Goal: Transaction & Acquisition: Purchase product/service

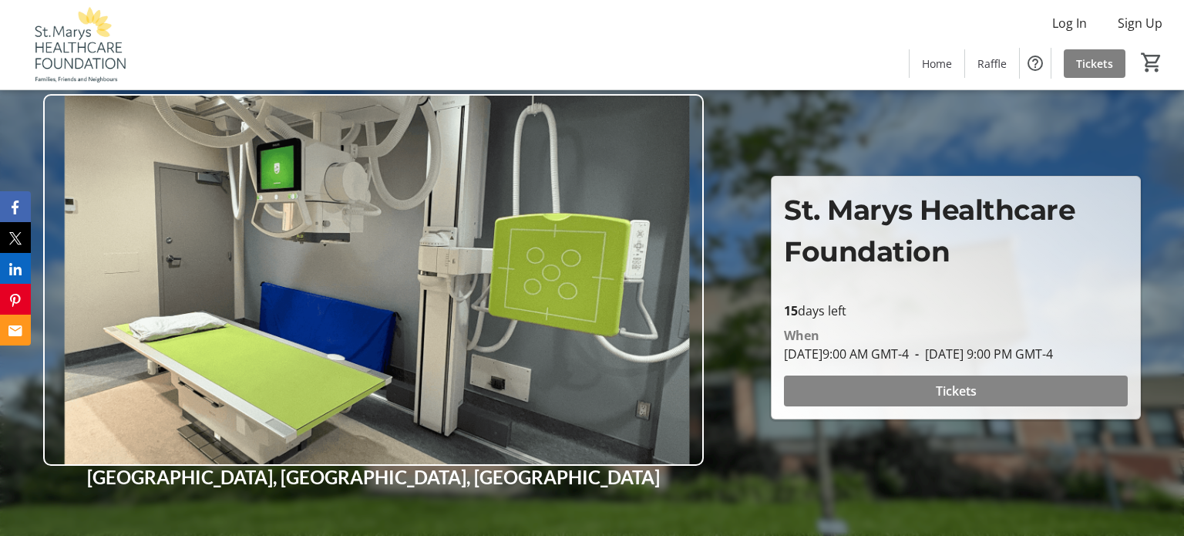
click at [953, 400] on span "Tickets" at bounding box center [955, 390] width 41 height 18
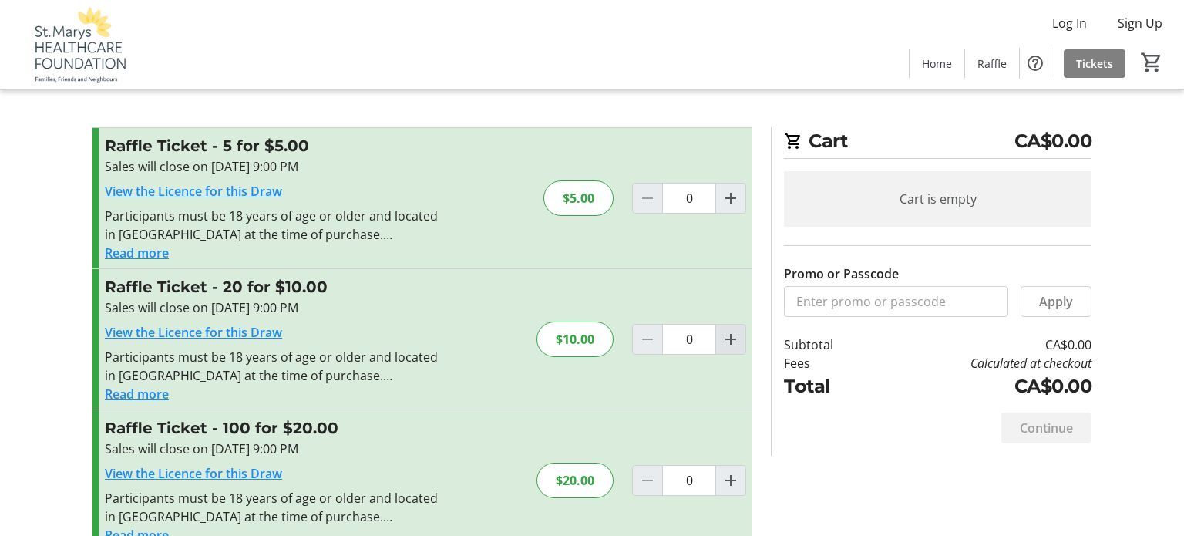
click at [731, 338] on mat-icon "Increment by one" at bounding box center [730, 339] width 18 height 18
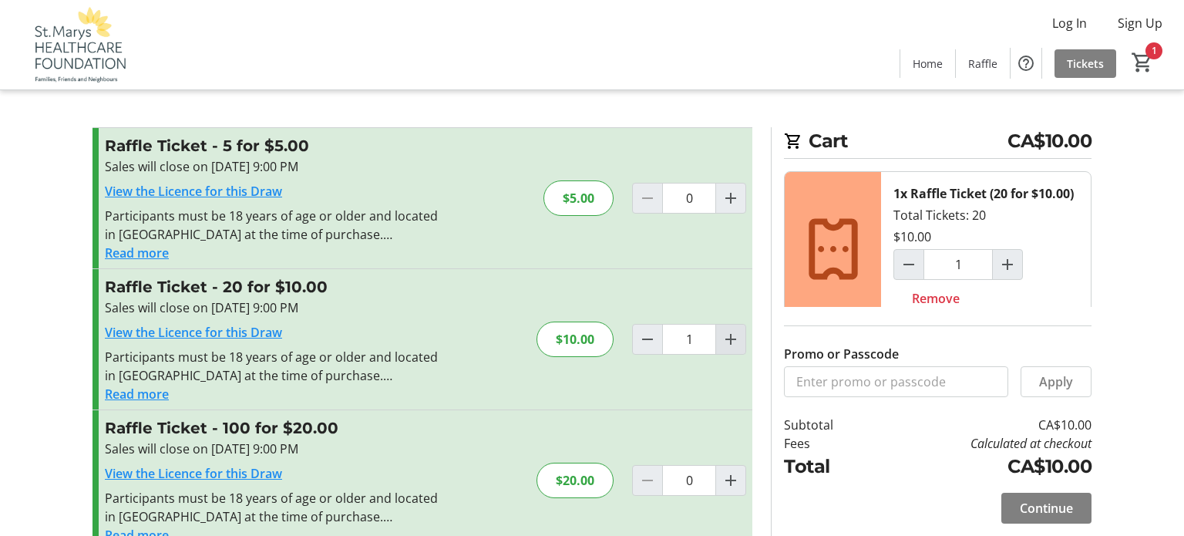
click at [731, 338] on mat-icon "Increment by one" at bounding box center [730, 339] width 18 height 18
type input "2"
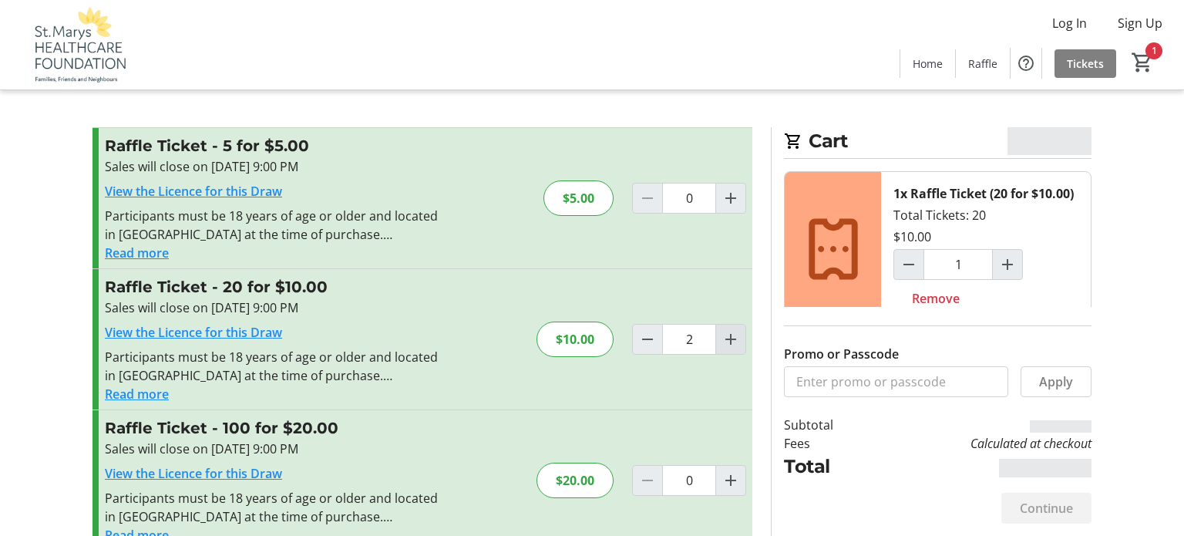
type input "2"
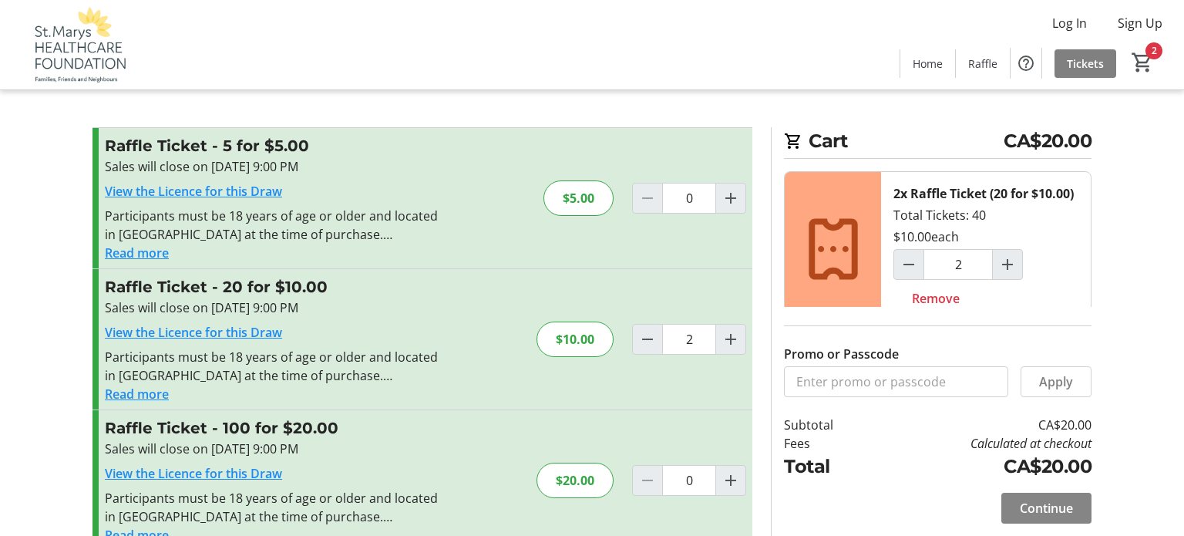
click at [1014, 519] on span at bounding box center [1046, 507] width 90 height 37
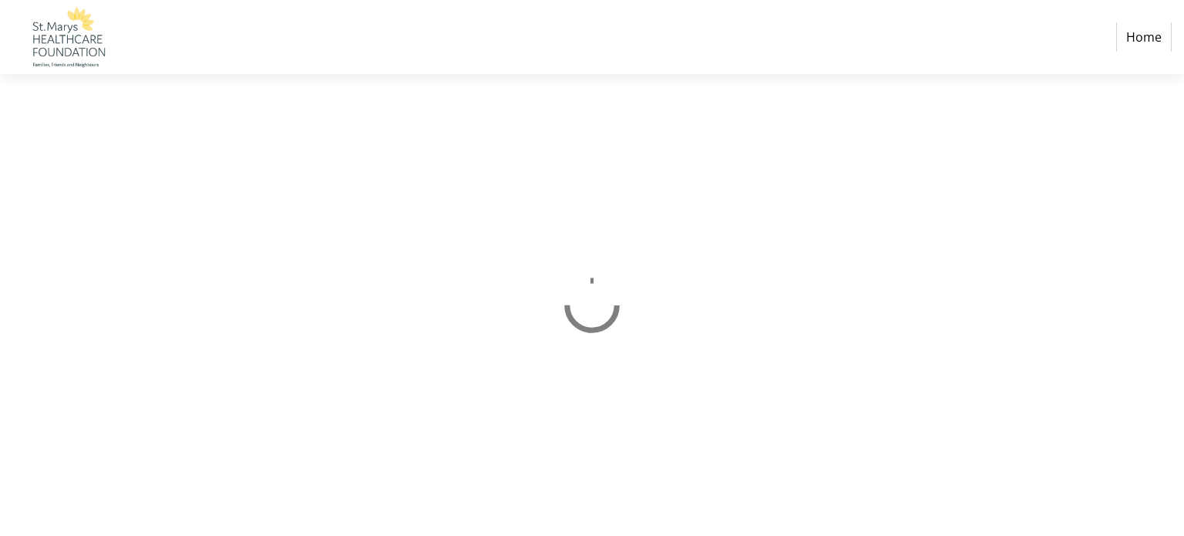
select select "CA"
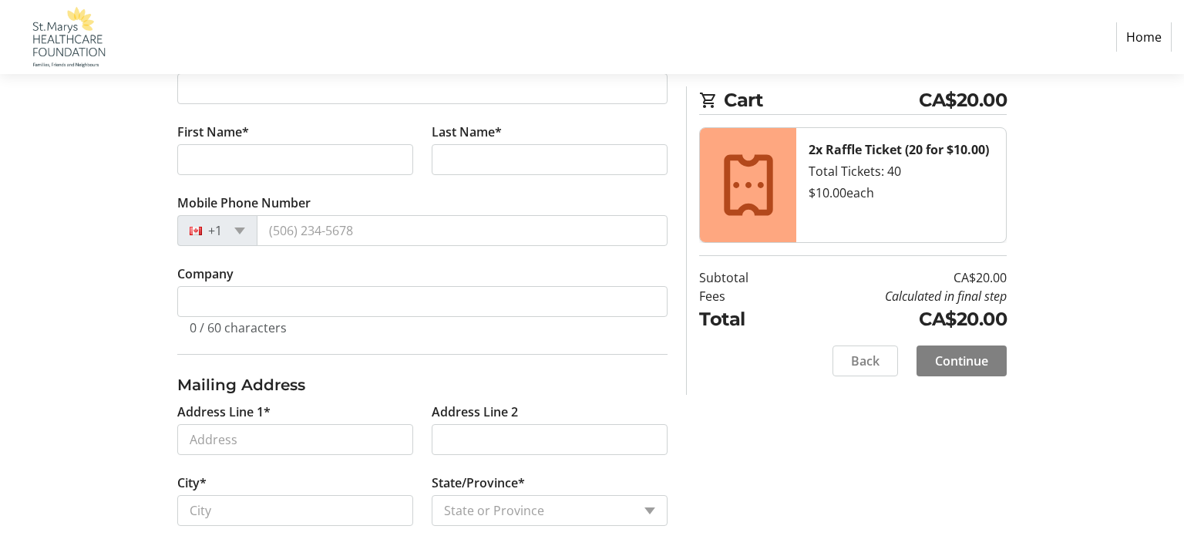
scroll to position [339, 0]
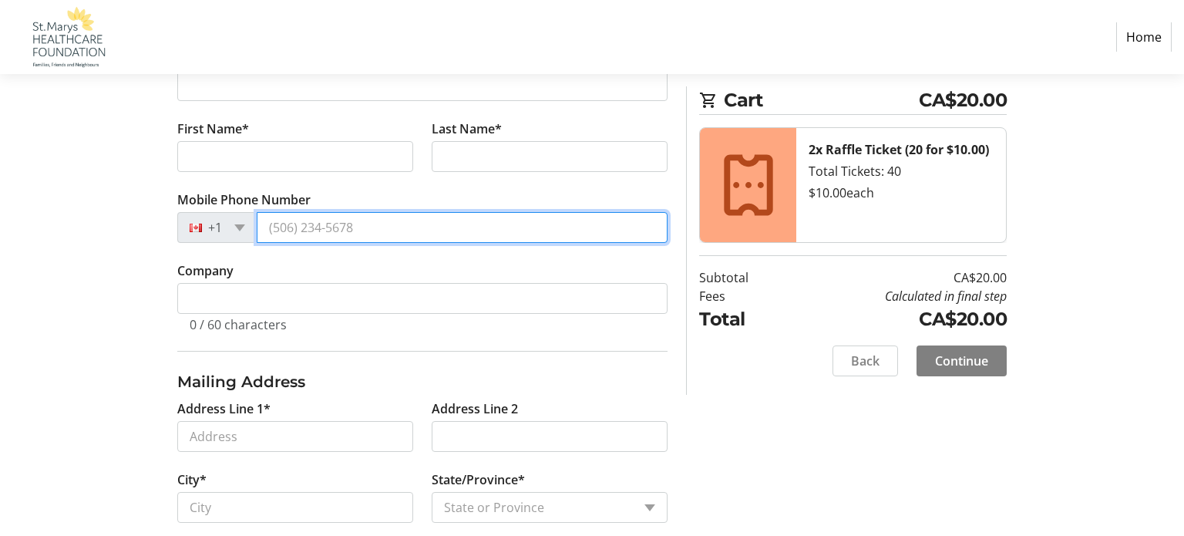
click at [493, 223] on input "Mobile Phone Number" at bounding box center [462, 227] width 411 height 31
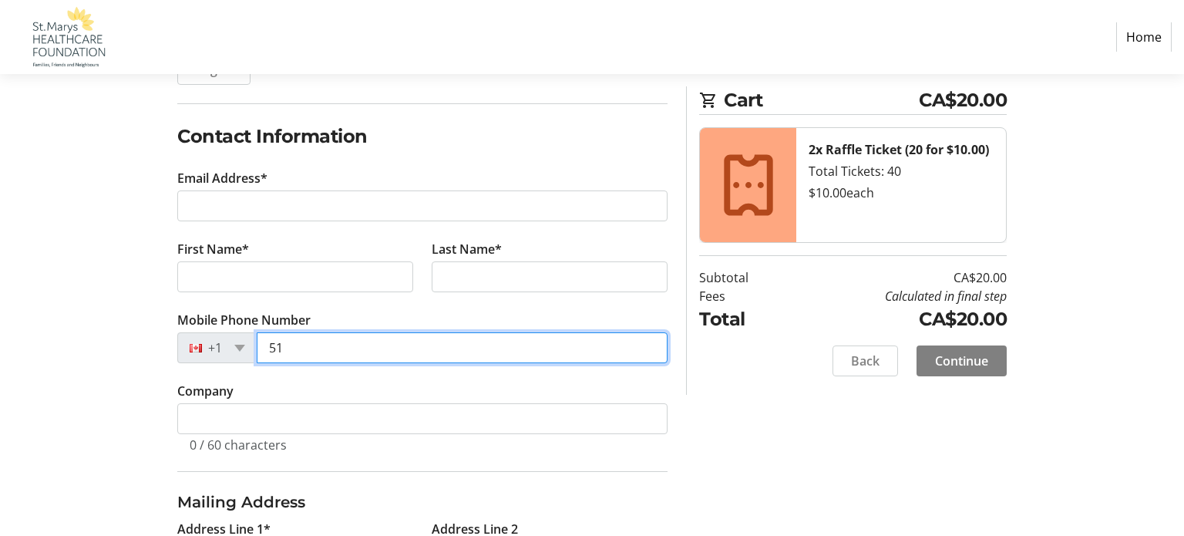
scroll to position [206, 0]
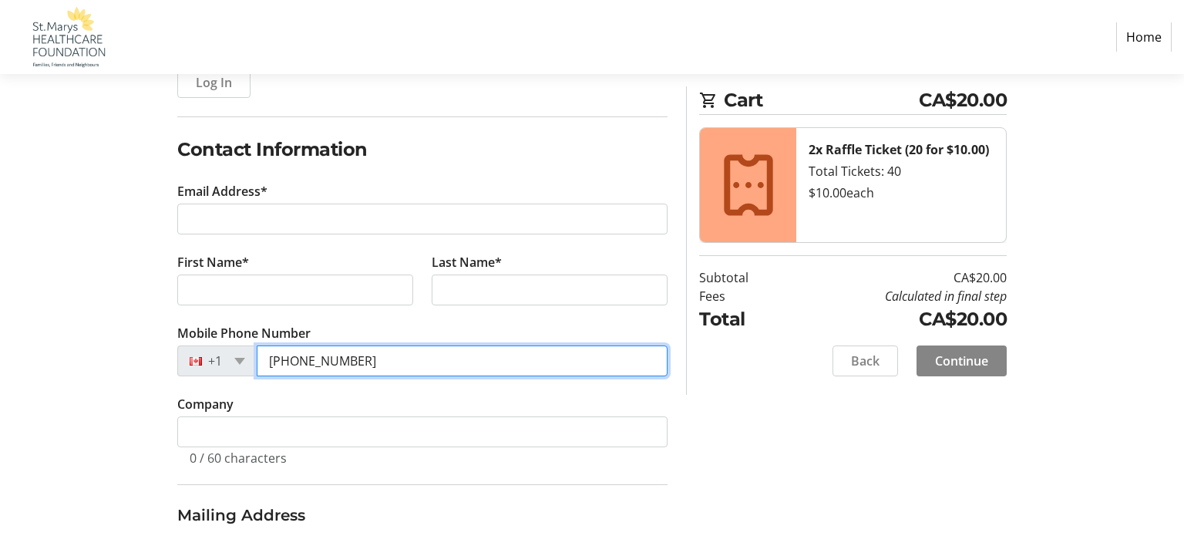
type input "[PHONE_NUMBER]"
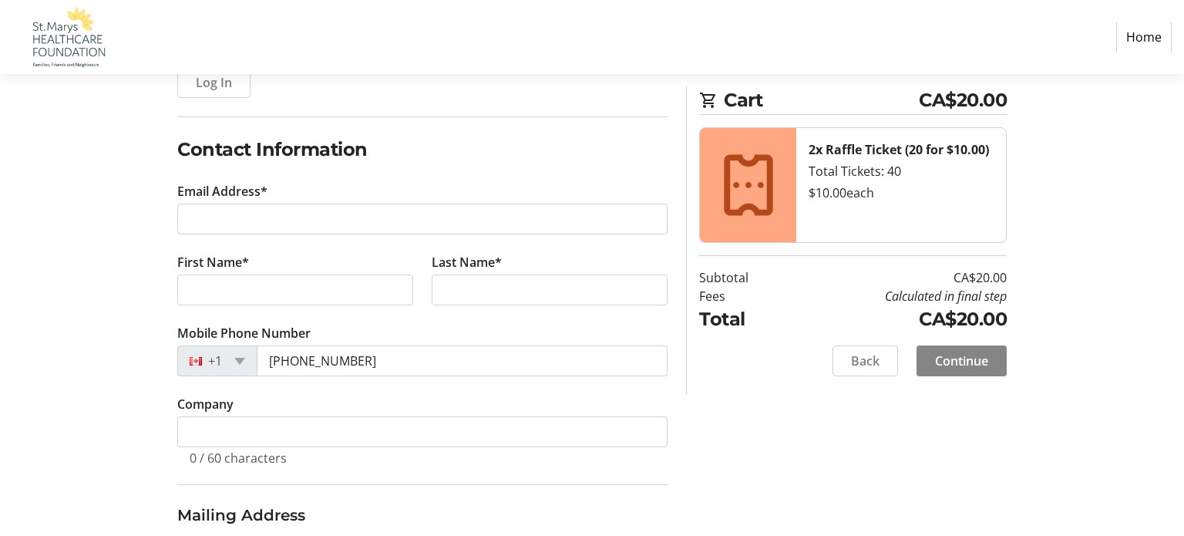
click at [944, 356] on span "Continue" at bounding box center [961, 360] width 53 height 18
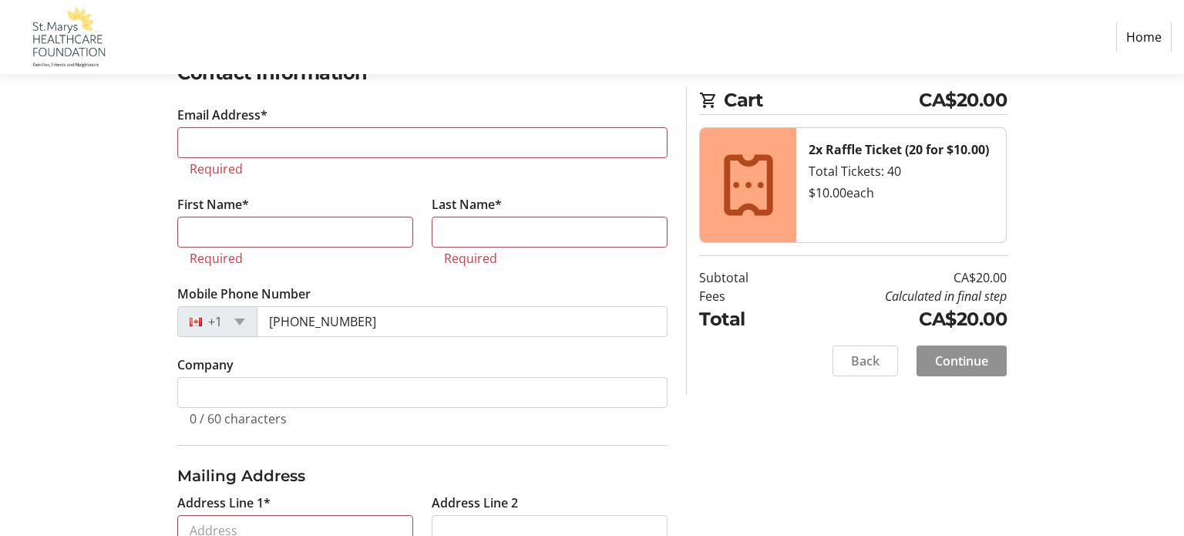
scroll to position [288, 0]
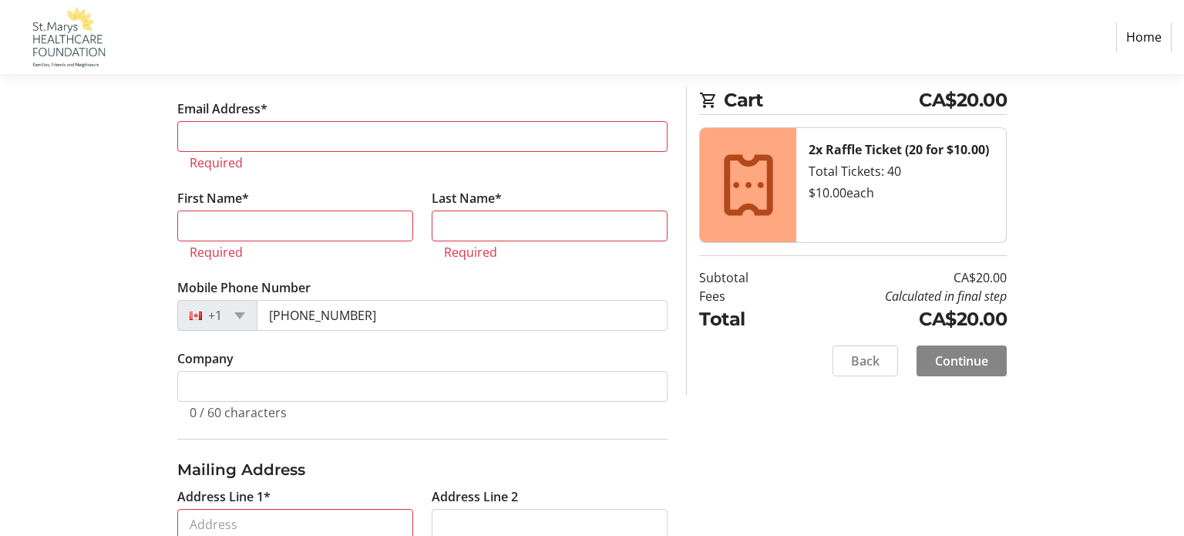
click at [944, 356] on span "Continue" at bounding box center [961, 360] width 53 height 18
click at [943, 358] on span "Continue" at bounding box center [961, 360] width 53 height 18
click at [242, 314] on span at bounding box center [239, 315] width 11 height 7
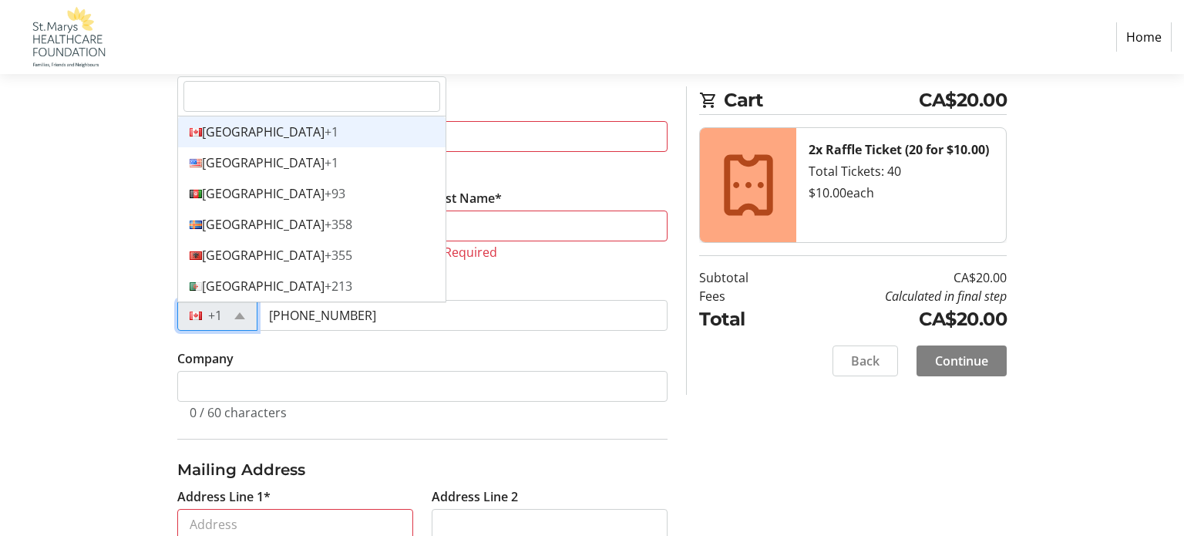
click at [324, 127] on span "+1" at bounding box center [331, 131] width 14 height 17
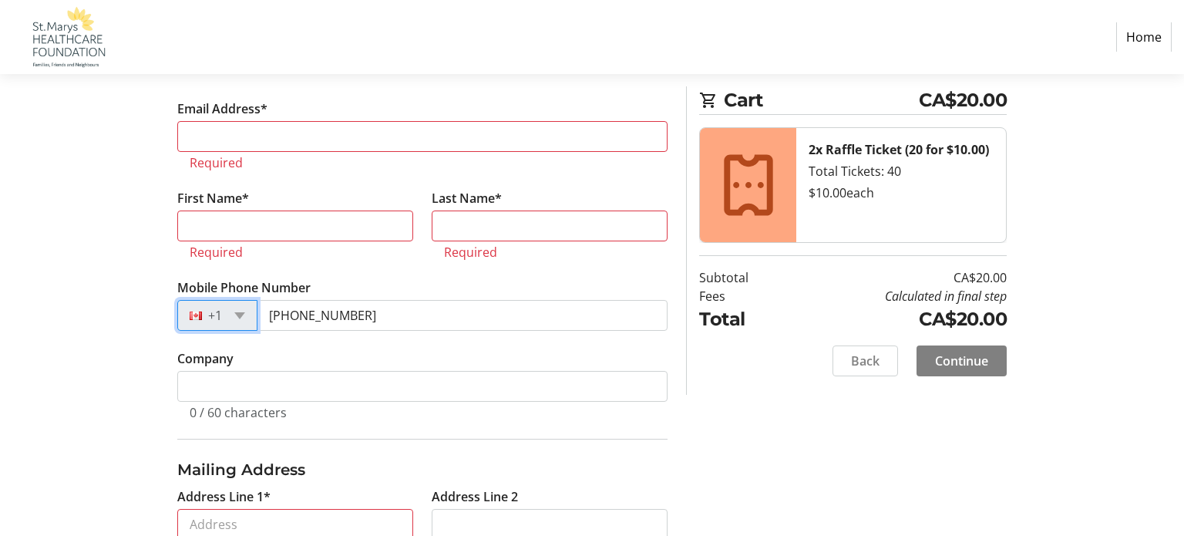
click at [970, 498] on div "Log In to Your Account (Optional) Or continue below to checkout as a guest. Log…" at bounding box center [591, 447] width 1017 height 1067
click at [326, 526] on input "Address Line 1*" at bounding box center [295, 524] width 236 height 31
click at [954, 357] on span "Continue" at bounding box center [961, 360] width 53 height 18
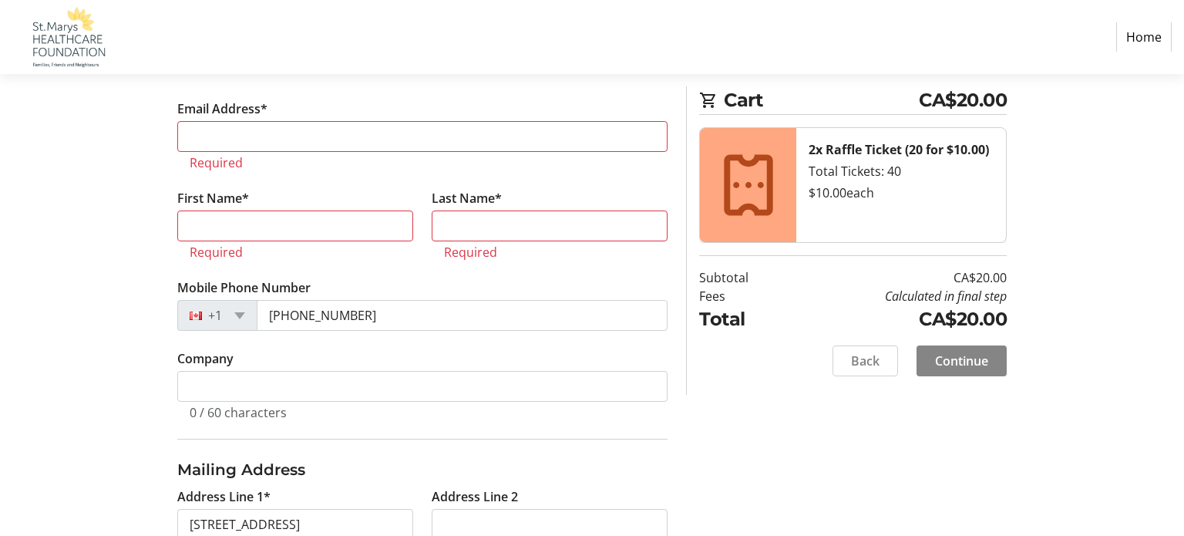
click at [954, 357] on span "Continue" at bounding box center [961, 360] width 53 height 18
click at [340, 522] on input "[STREET_ADDRESS]" at bounding box center [295, 524] width 236 height 31
type input "[STREET_ADDRESS]"
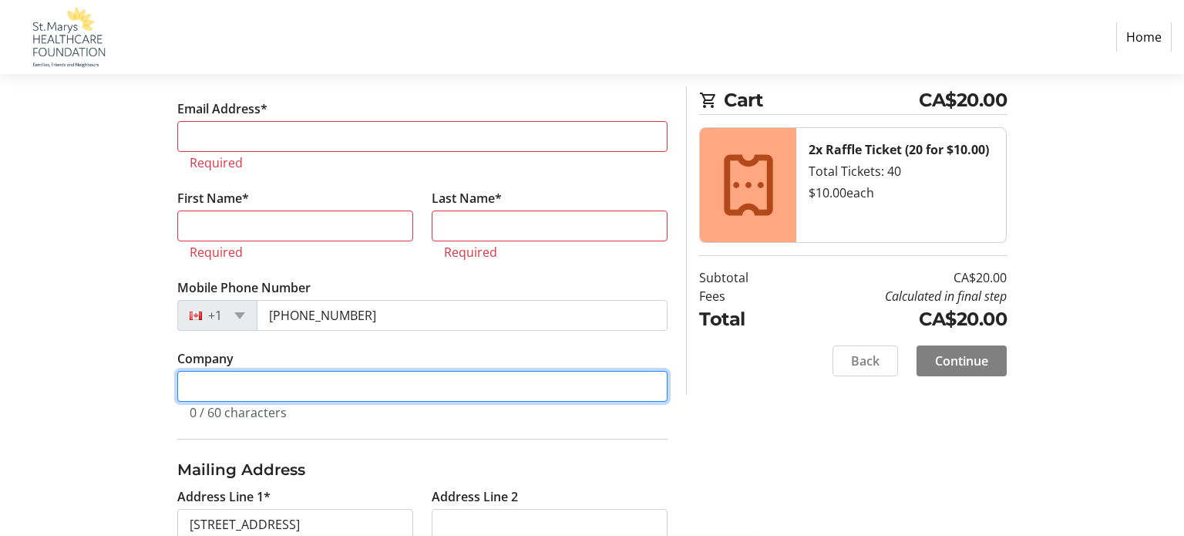
click at [383, 396] on input "Company" at bounding box center [422, 386] width 490 height 31
type input "ys"
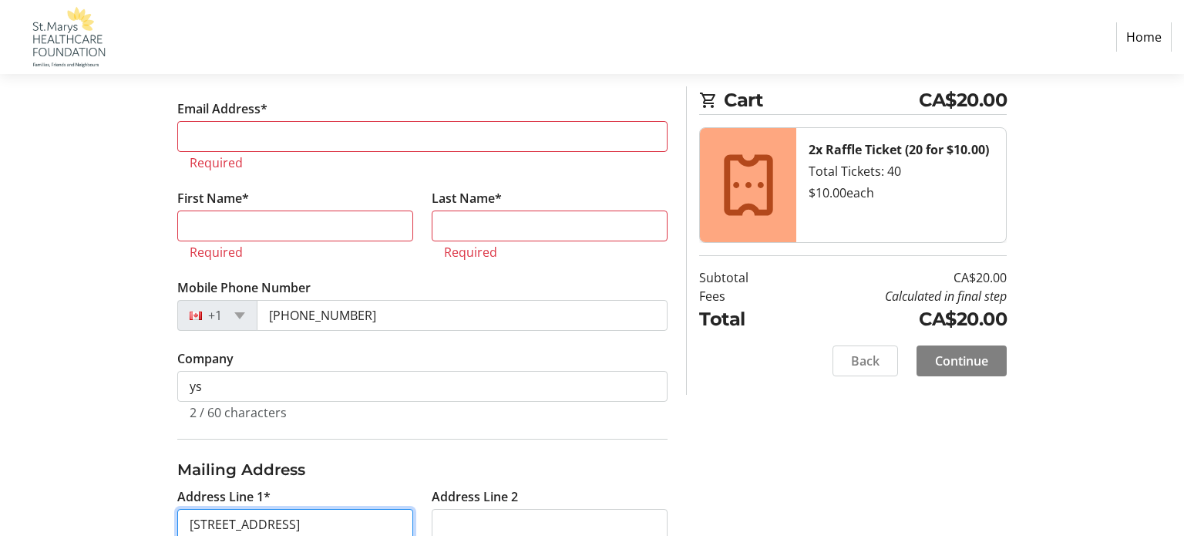
click at [308, 522] on input "[STREET_ADDRESS]" at bounding box center [295, 524] width 236 height 31
type input "[STREET_ADDRESS]"
click at [831, 438] on div "Log In to Your Account (Optional) Or continue below to checkout as a guest. Log…" at bounding box center [591, 438] width 1017 height 1049
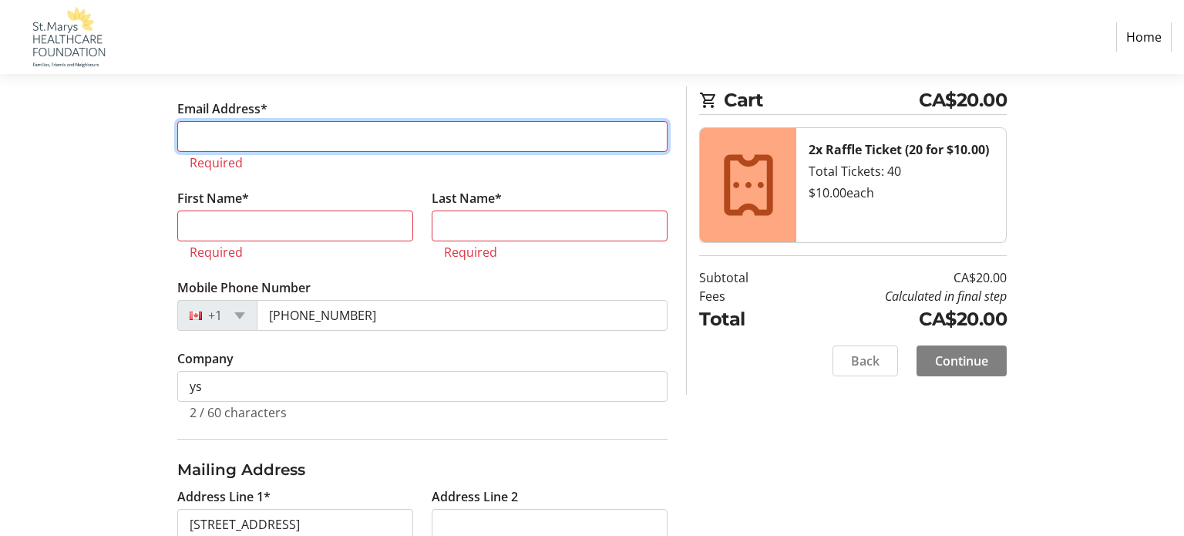
click at [319, 140] on input "Email Address*" at bounding box center [422, 136] width 490 height 31
click at [397, 146] on input "[PERSON_NAME][EMAIL_ADDRESS]" at bounding box center [422, 136] width 490 height 31
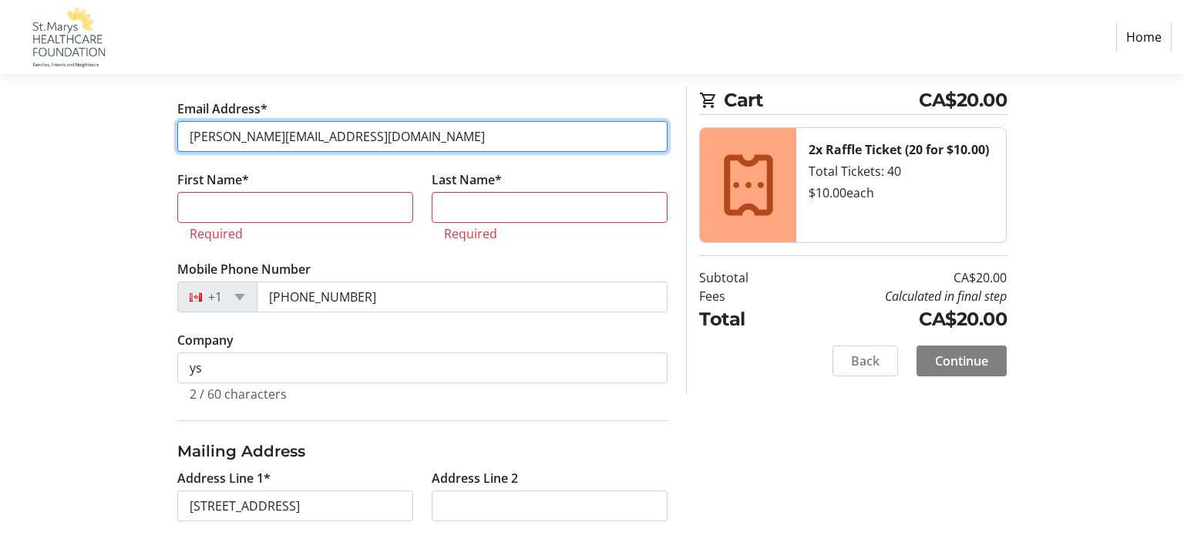
type input "[PERSON_NAME][EMAIL_ADDRESS][DOMAIN_NAME]"
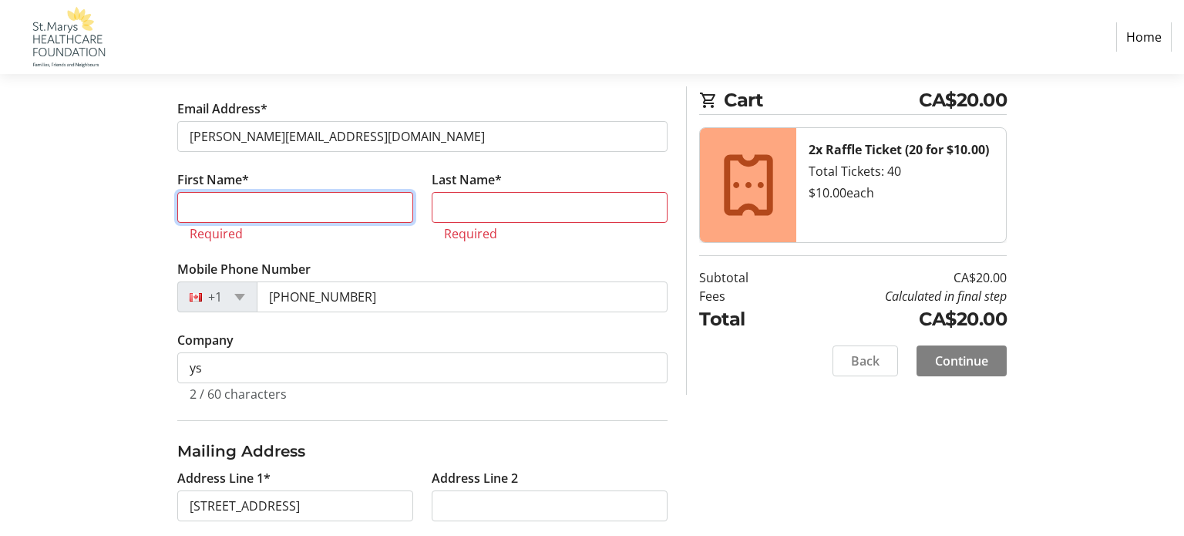
click at [307, 200] on input "First Name*" at bounding box center [295, 207] width 236 height 31
type input "[PERSON_NAME]"
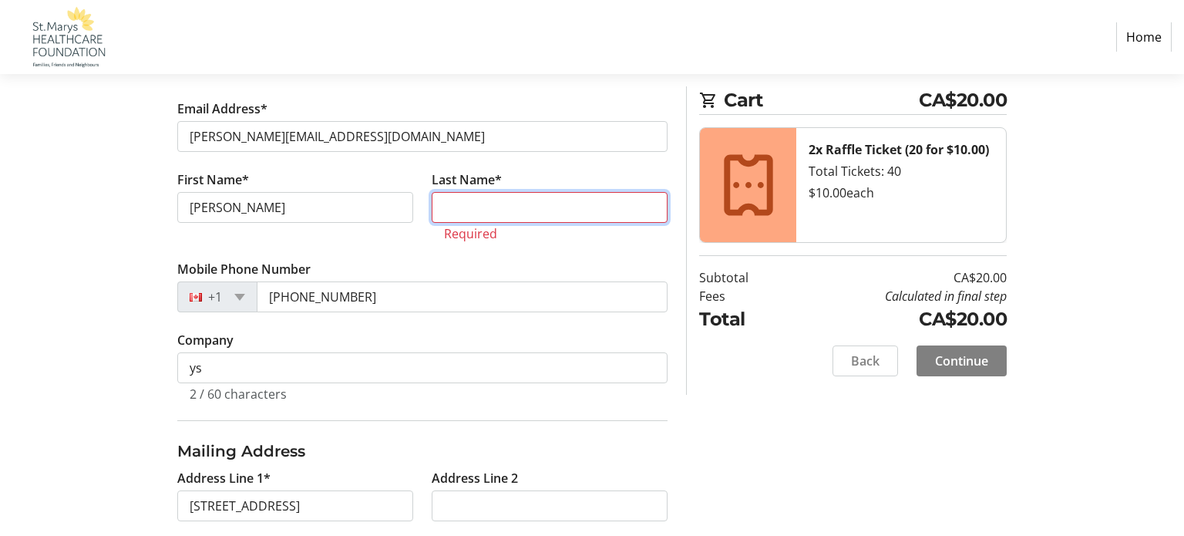
click at [461, 212] on input "Last Name*" at bounding box center [550, 207] width 236 height 31
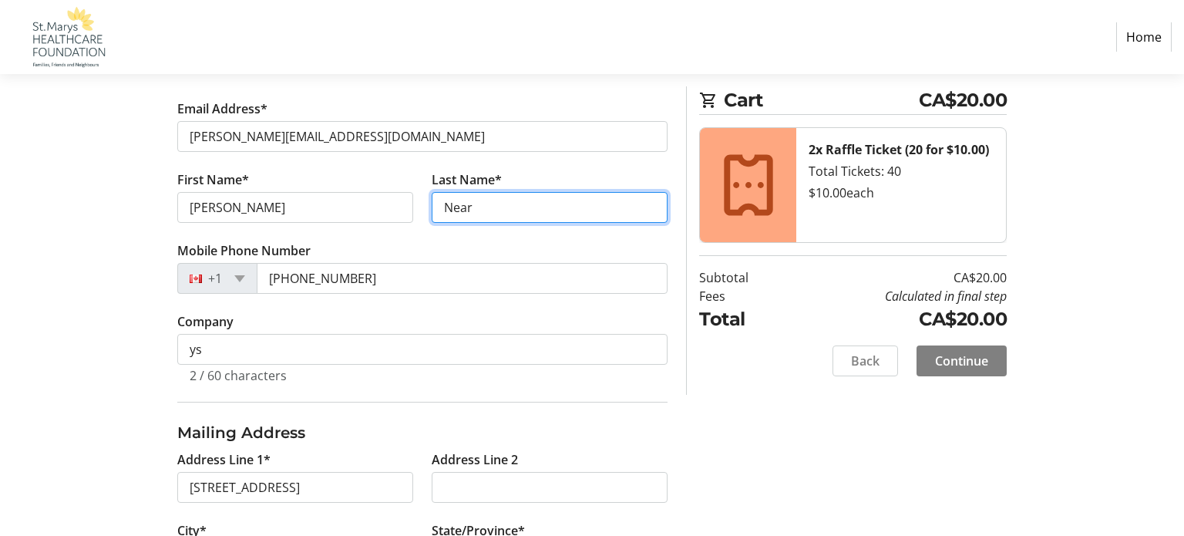
type input "Near"
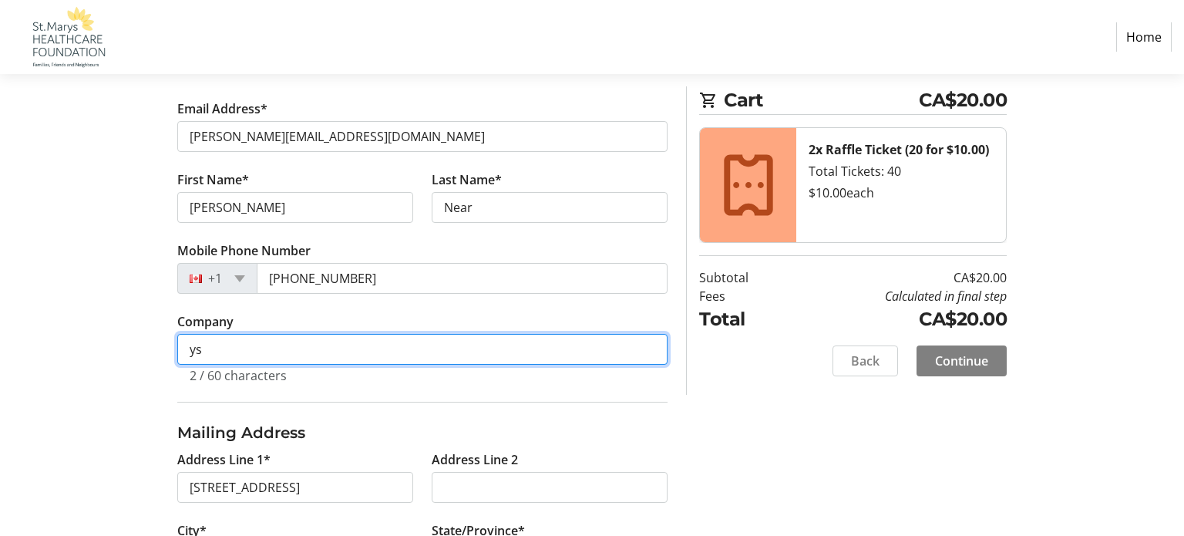
click at [205, 351] on input "ys" at bounding box center [422, 349] width 490 height 31
type input "y"
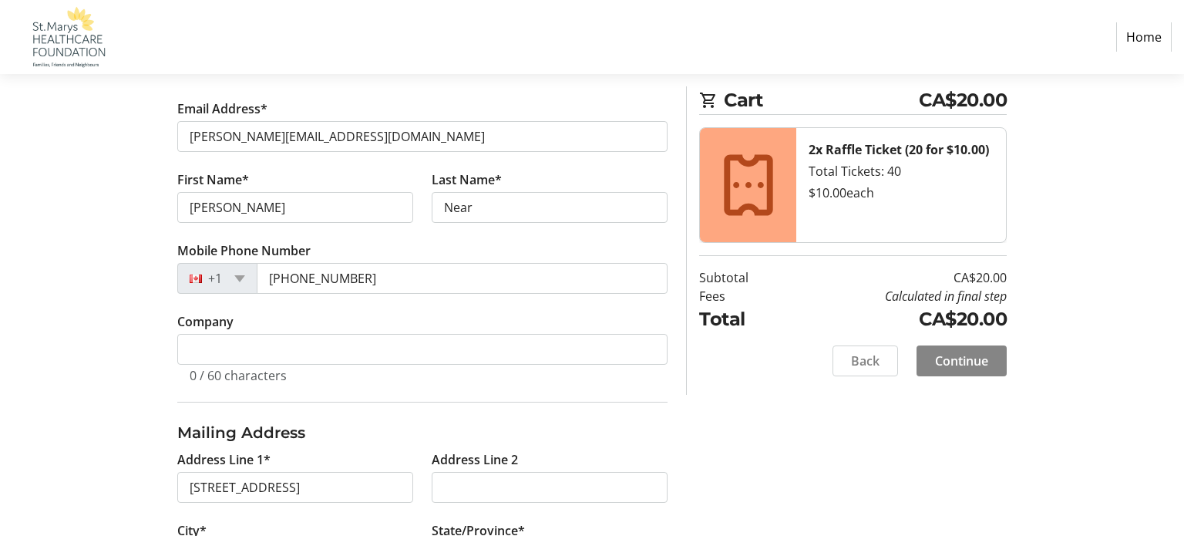
click at [940, 351] on span "Continue" at bounding box center [961, 360] width 53 height 18
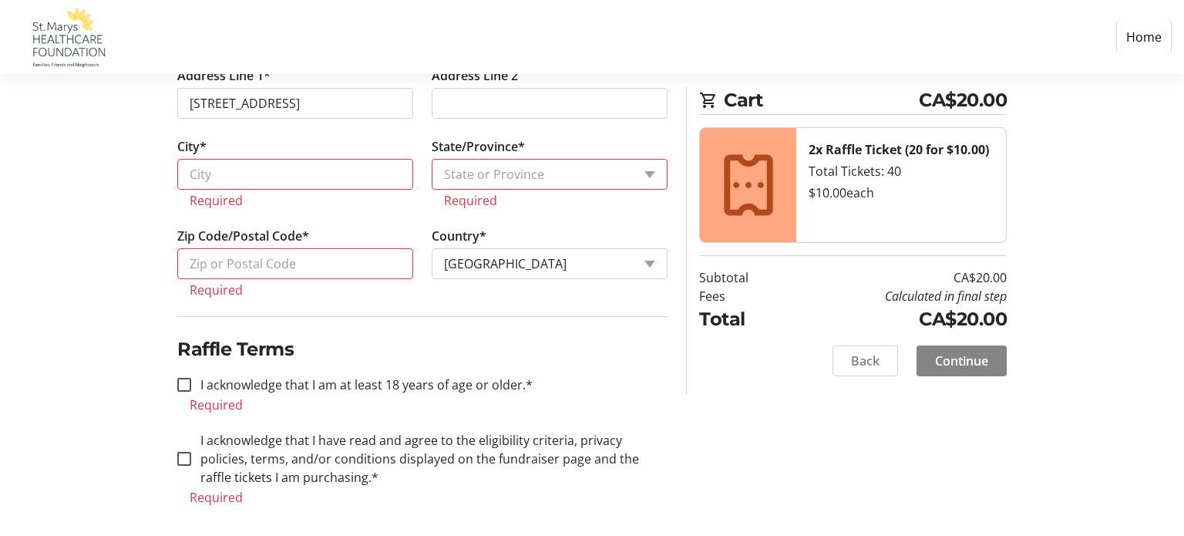
scroll to position [675, 0]
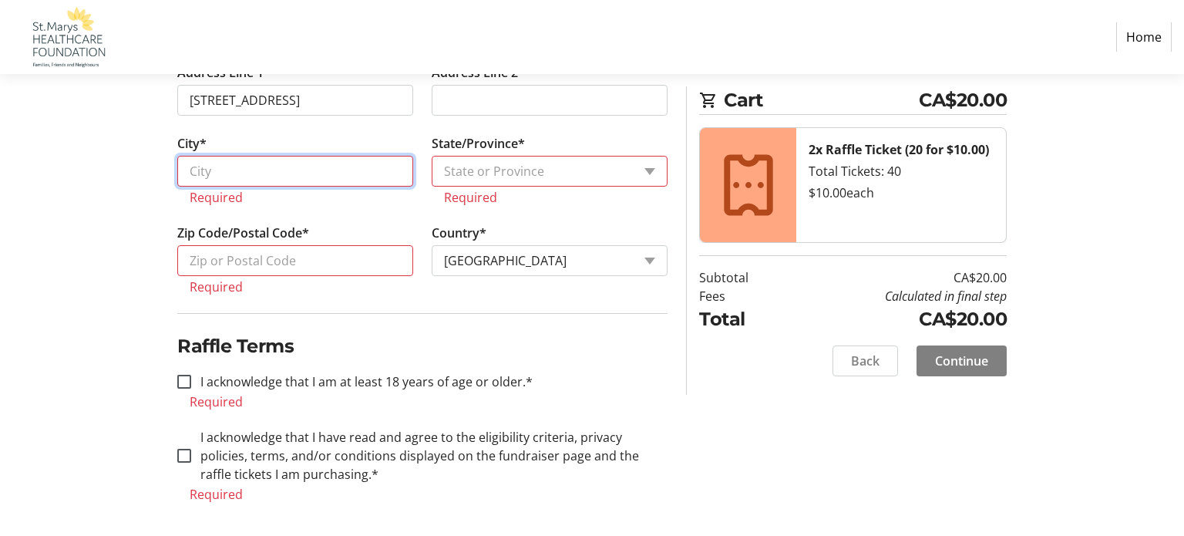
click at [230, 170] on input "City*" at bounding box center [295, 171] width 236 height 31
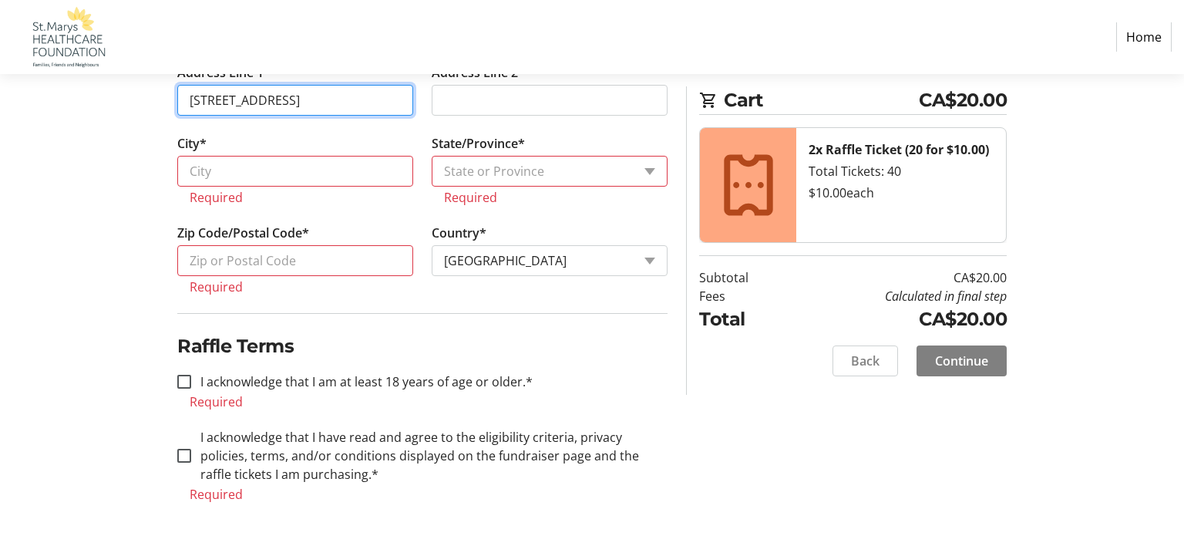
click at [337, 99] on input "[STREET_ADDRESS]" at bounding box center [295, 100] width 236 height 31
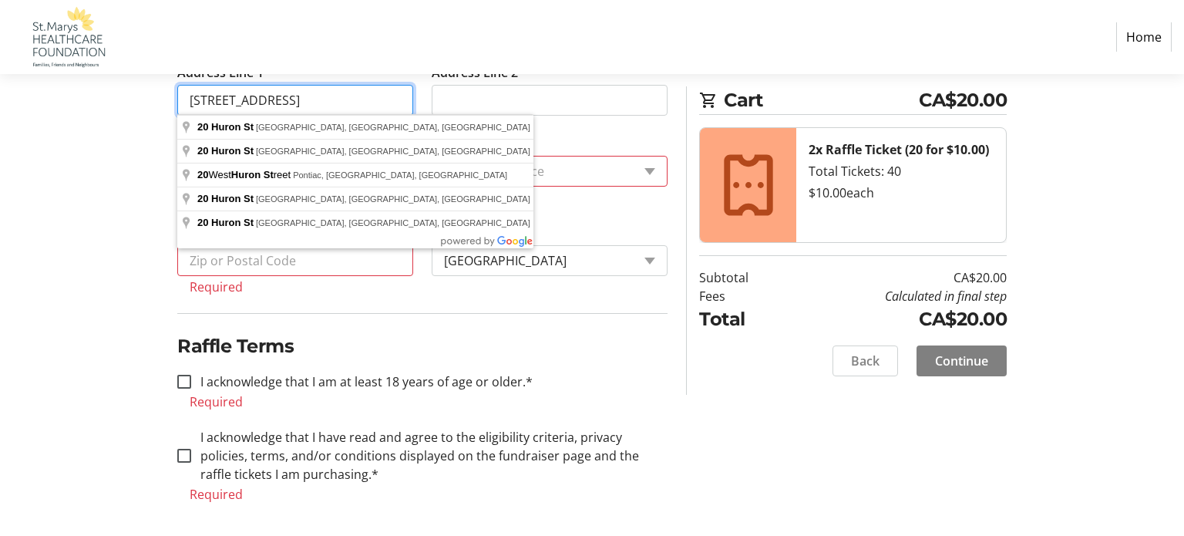
type input "[STREET_ADDRESS]"
click at [133, 309] on div "Log In to Your Account (Optional) Or continue below to checkout as a guest. Log…" at bounding box center [591, 33] width 1017 height 1012
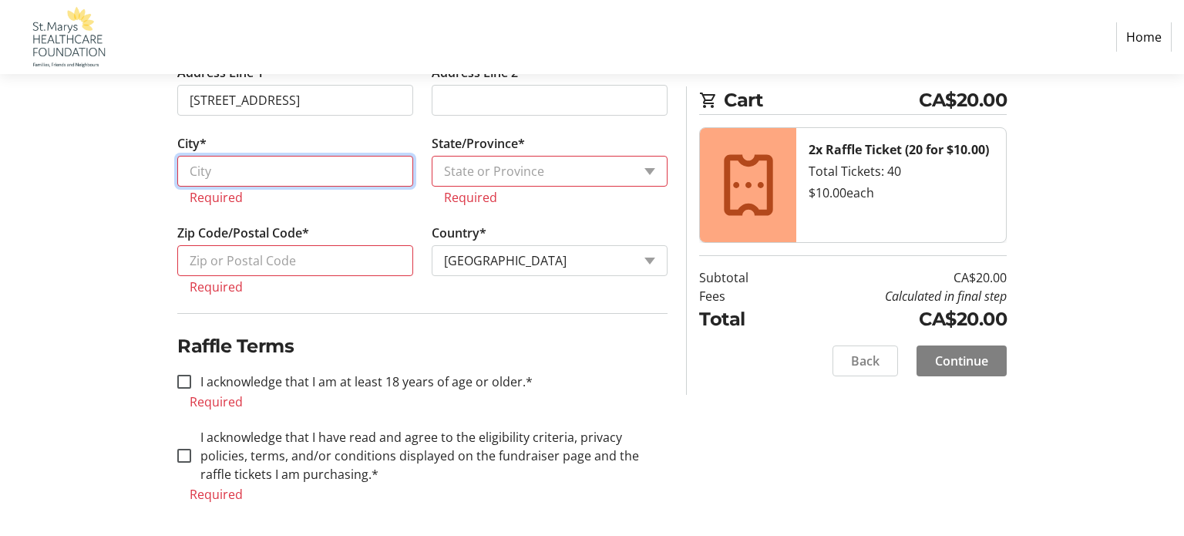
click at [348, 170] on input "City*" at bounding box center [295, 171] width 236 height 31
click at [225, 169] on input "St.M" at bounding box center [295, 171] width 236 height 31
type input "St.Marys"
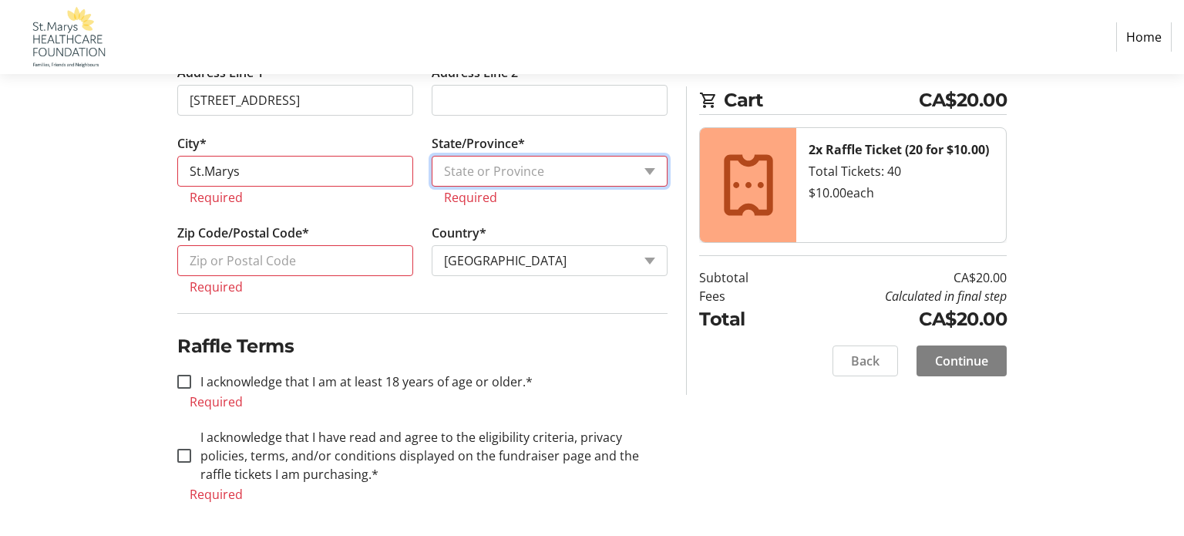
click at [653, 165] on select "State or Province State or Province [GEOGRAPHIC_DATA] [GEOGRAPHIC_DATA] [GEOGRA…" at bounding box center [550, 171] width 236 height 31
select select "ON"
click at [432, 156] on select "State or Province State or Province [GEOGRAPHIC_DATA] [GEOGRAPHIC_DATA] [GEOGRA…" at bounding box center [550, 171] width 236 height 31
click at [300, 274] on tr-form-field "Zip Code/Postal Code* Required" at bounding box center [295, 267] width 254 height 89
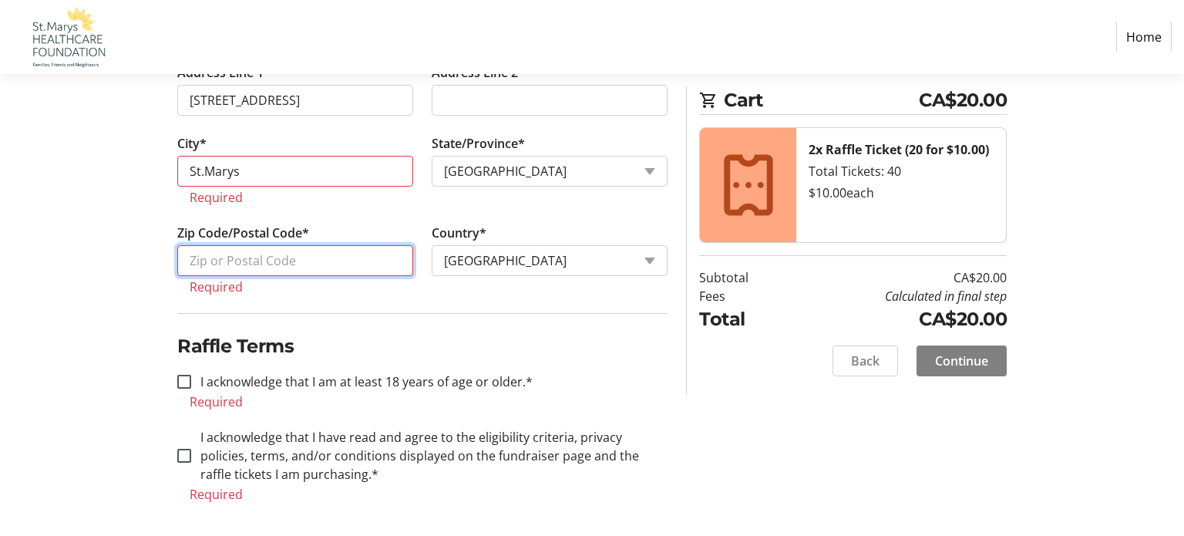
click at [299, 269] on input "Zip Code/Postal Code*" at bounding box center [295, 260] width 236 height 31
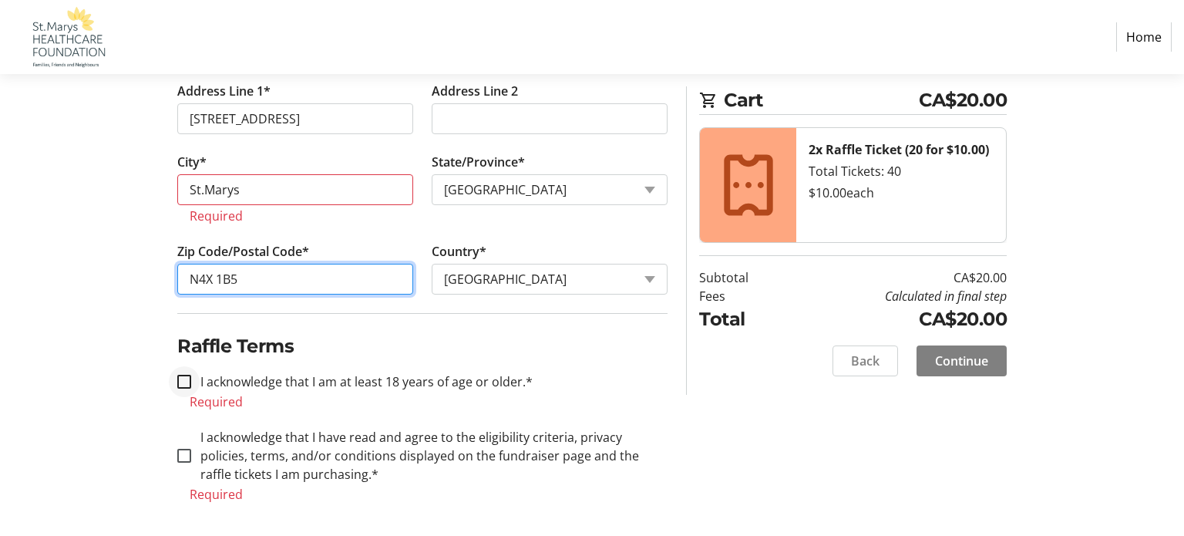
type input "N4X 1B5"
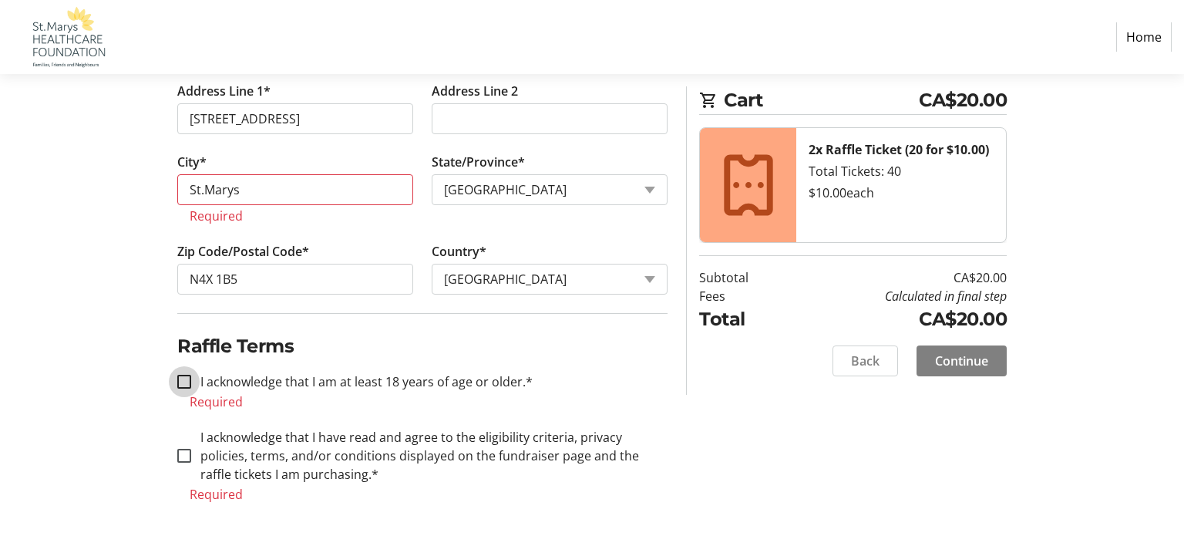
click at [190, 381] on input "I acknowledge that I am at least 18 years of age or older.*" at bounding box center [184, 381] width 14 height 14
checkbox input "true"
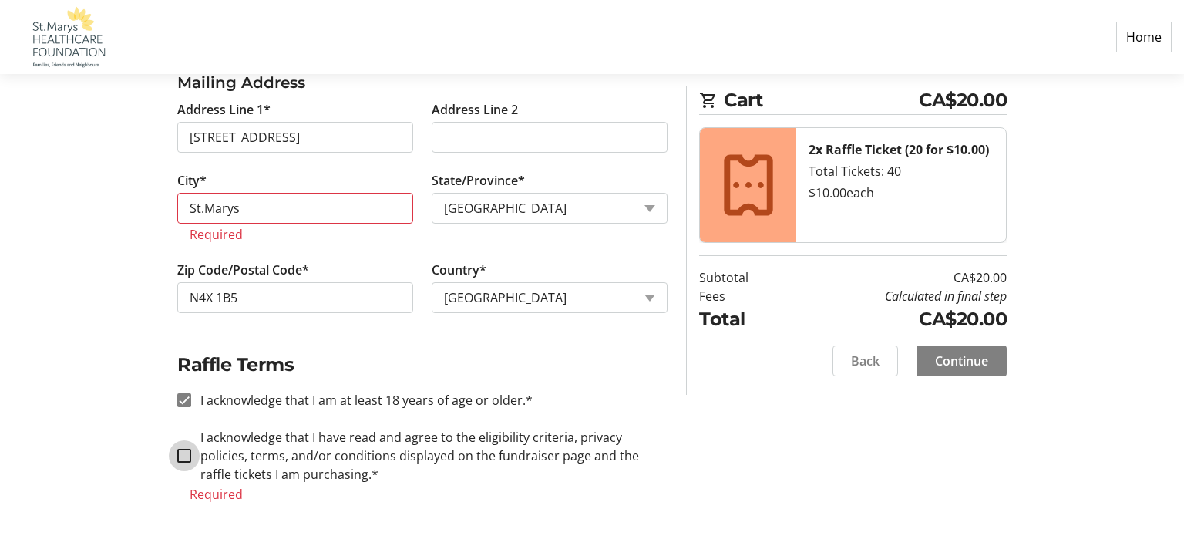
click at [189, 452] on input "I acknowledge that I have read and agree to the eligibility criteria, privacy p…" at bounding box center [184, 455] width 14 height 14
checkbox input "true"
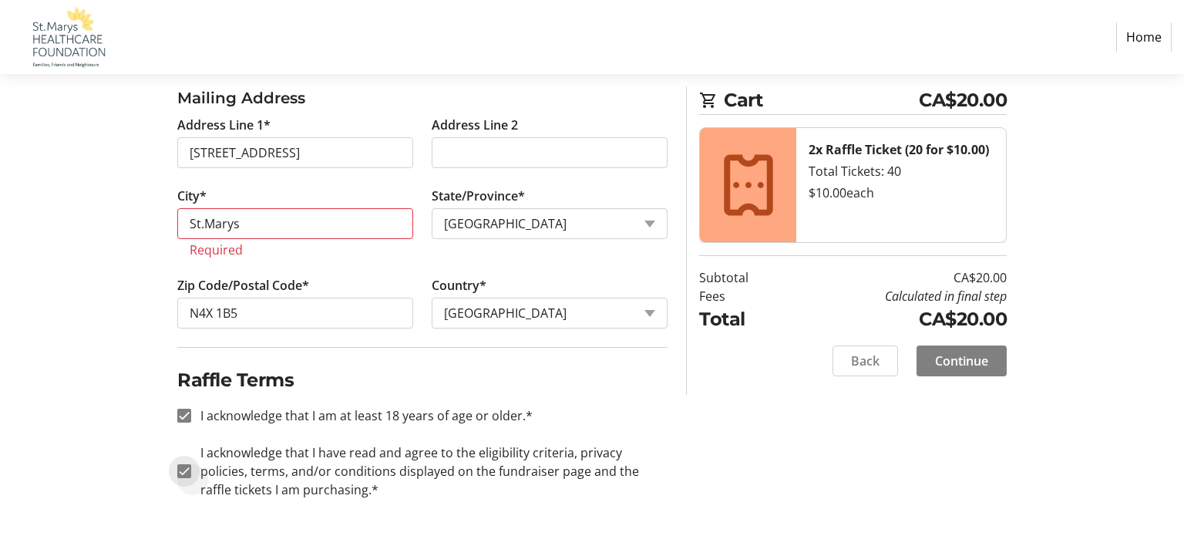
scroll to position [620, 0]
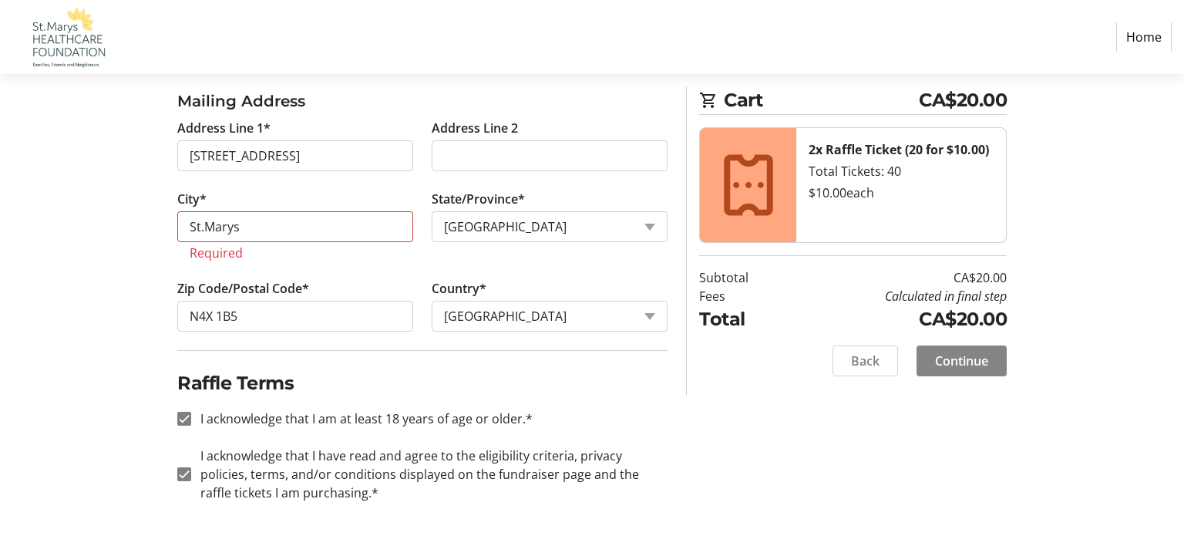
click at [945, 354] on span "Continue" at bounding box center [961, 360] width 53 height 18
click at [916, 345] on button "Continue" at bounding box center [961, 360] width 90 height 31
click at [956, 358] on span "Continue" at bounding box center [961, 360] width 53 height 18
click at [239, 226] on input "St.Marys" at bounding box center [295, 226] width 236 height 31
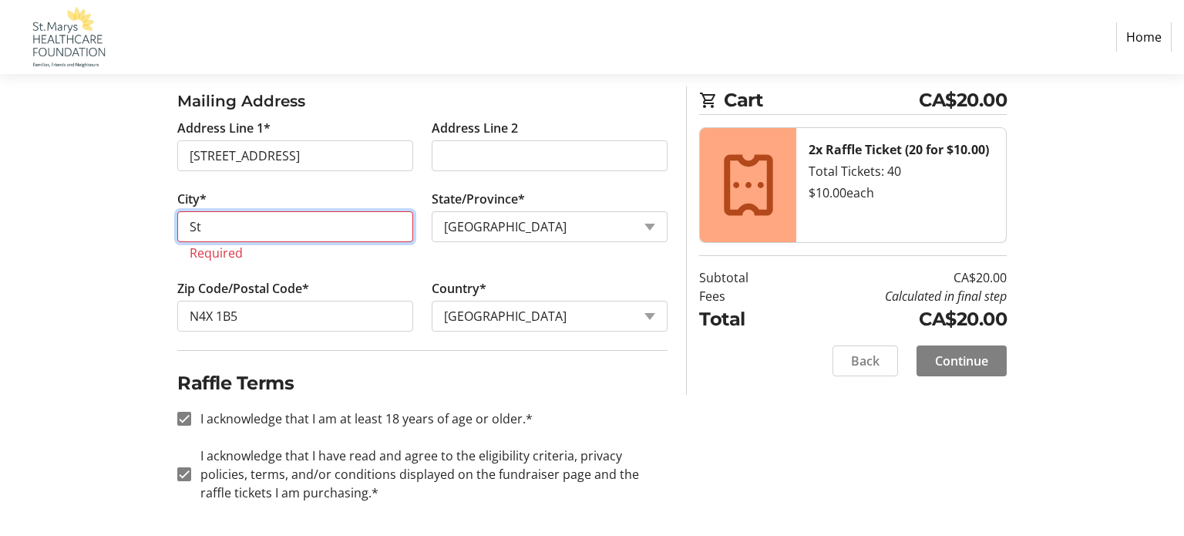
type input "S"
type input "ST.[PERSON_NAME]"
click at [230, 229] on input "ST.[PERSON_NAME]" at bounding box center [295, 226] width 236 height 31
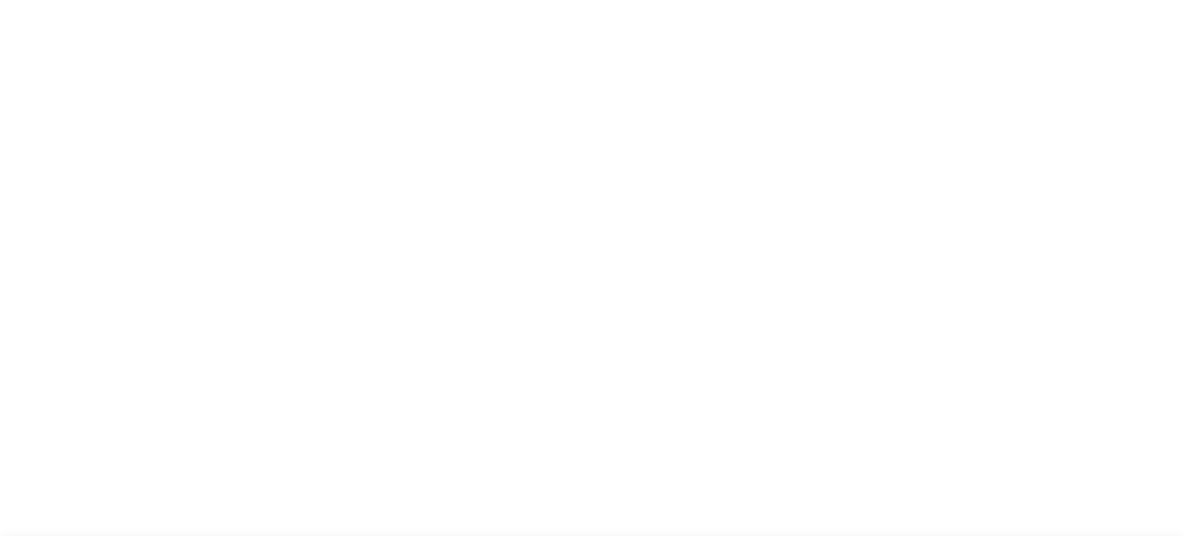
select select "ON"
select select "CA"
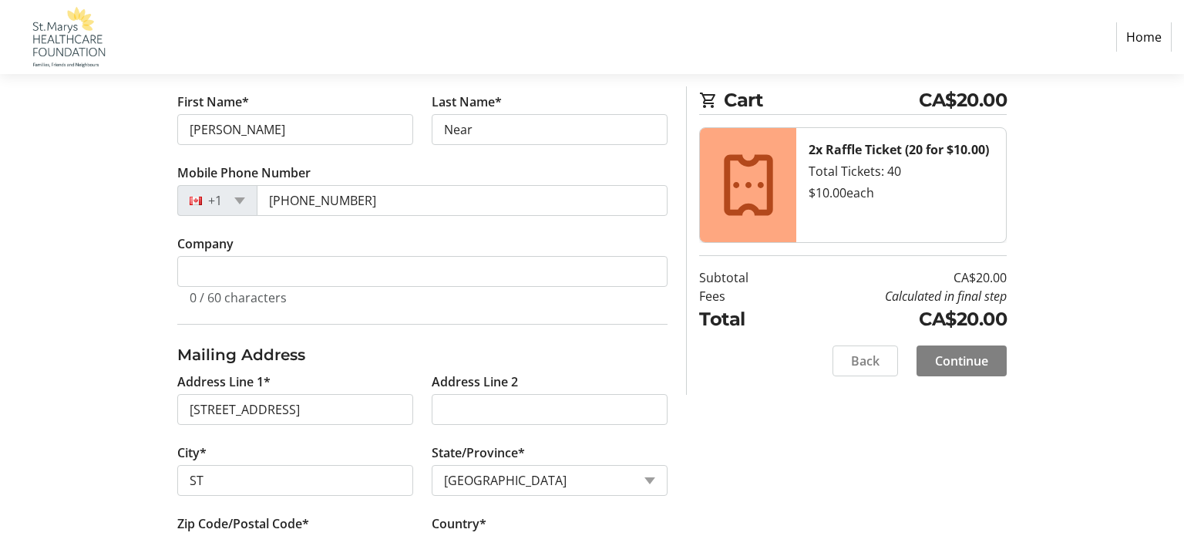
scroll to position [370, 0]
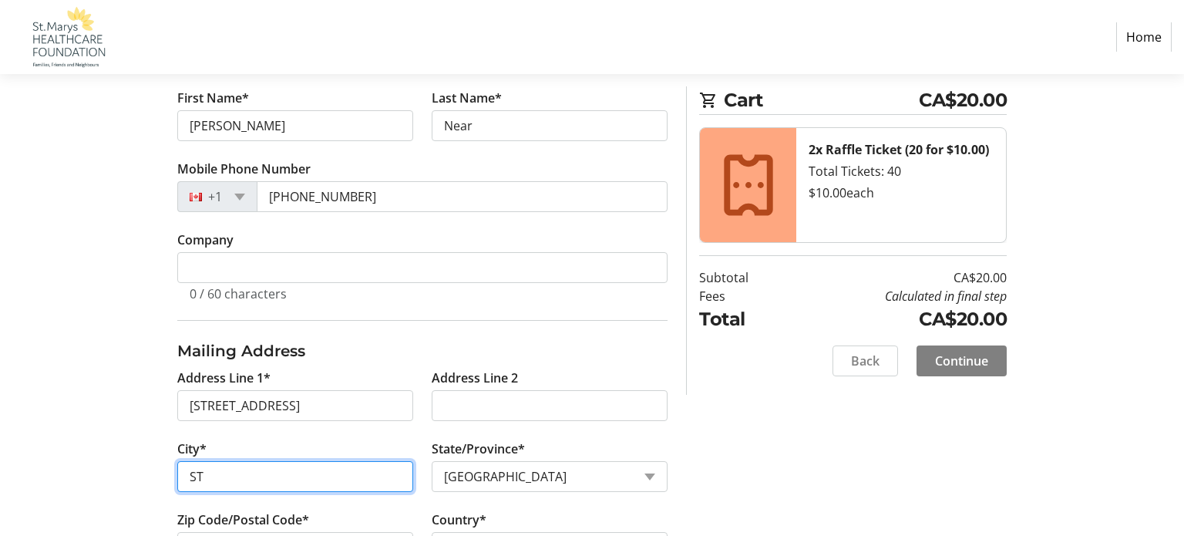
click at [220, 482] on input "ST" at bounding box center [295, 476] width 236 height 31
click at [219, 461] on input "ST.M" at bounding box center [295, 476] width 236 height 31
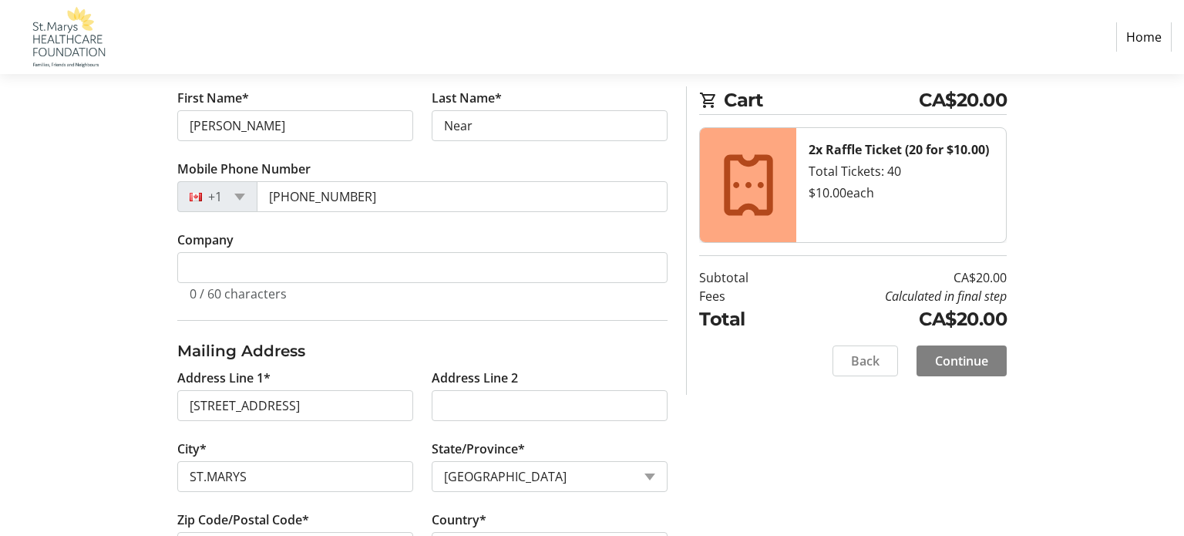
click at [1167, 528] on section "Purchase Step 1 of 5 Cart CA$20.00 2x Raffle Ticket (20 for $10.00) Total Ticke…" at bounding box center [592, 237] width 1184 height 1066
click at [1167, 528] on section "Purchase Step 1 of 5 Cart CA$20.00 2x Raffle Ticket (20 for $10.00) Total Ticke…" at bounding box center [592, 246] width 1184 height 1084
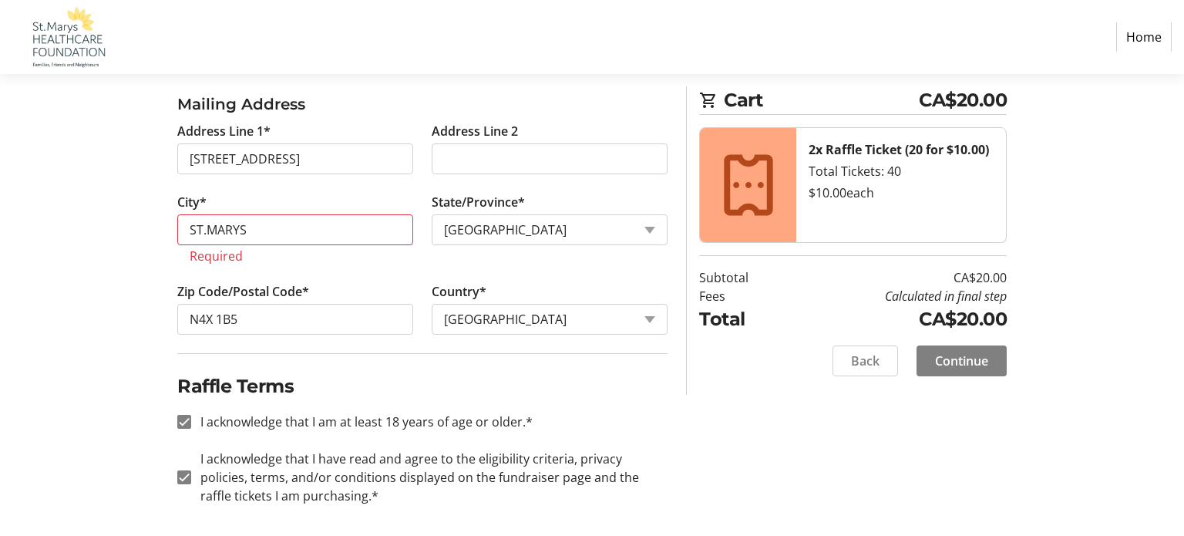
scroll to position [620, 0]
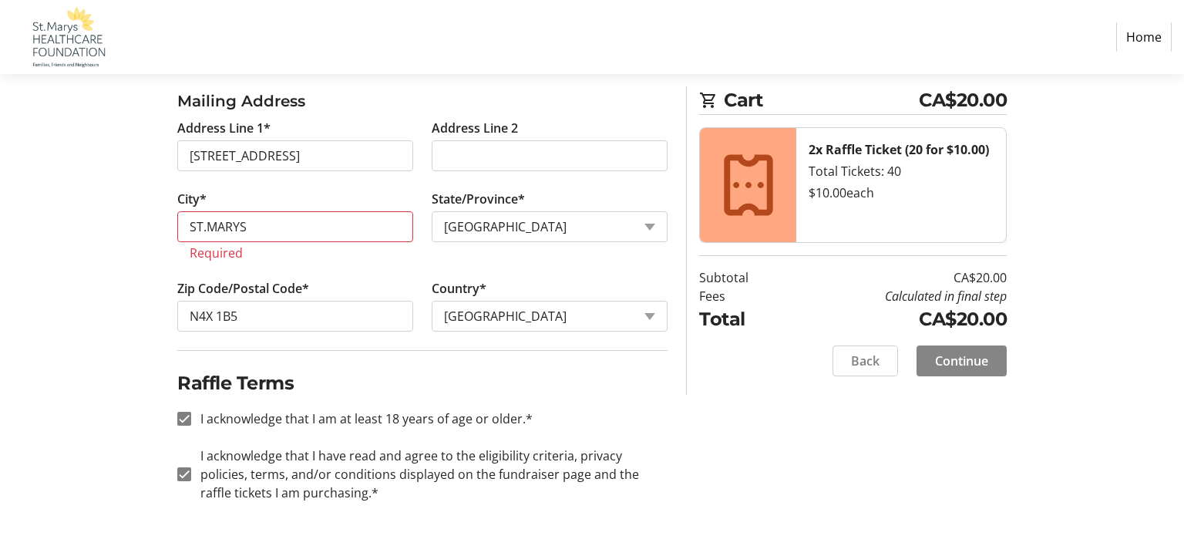
click at [945, 358] on span "Continue" at bounding box center [961, 360] width 53 height 18
click at [254, 223] on input "ST.MARYS" at bounding box center [295, 226] width 236 height 31
click at [287, 190] on tr-form-field "City* St.Ma Required" at bounding box center [295, 234] width 254 height 89
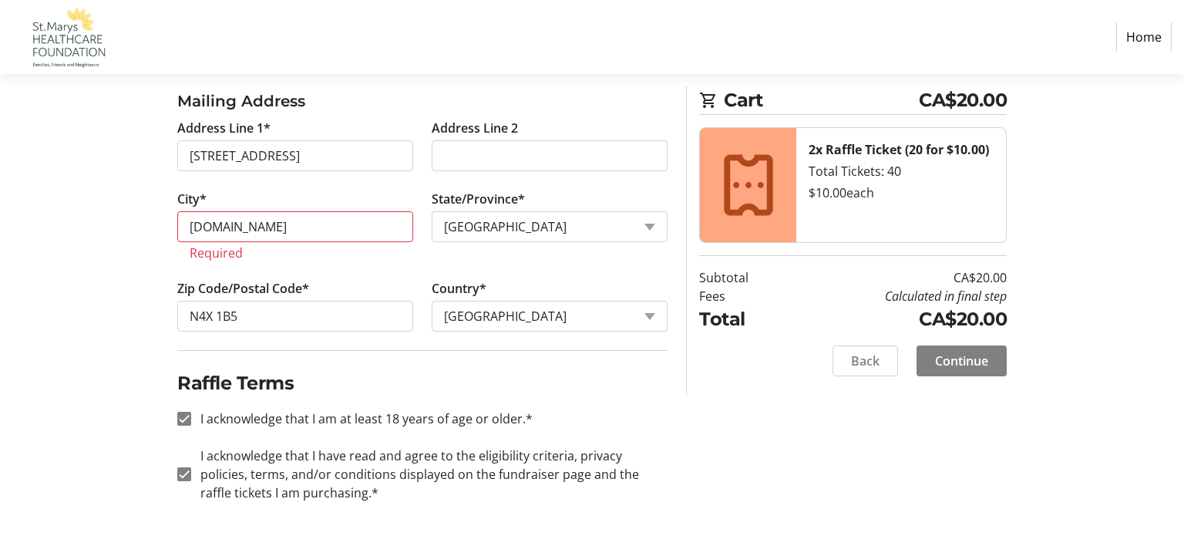
click at [287, 190] on tr-form-field "City* St.Ma Required" at bounding box center [295, 234] width 254 height 89
click at [241, 227] on input "[DOMAIN_NAME]" at bounding box center [295, 226] width 236 height 31
type input "St.Marys"
click at [224, 223] on input "St.Marys" at bounding box center [295, 226] width 236 height 31
